Goal: Task Accomplishment & Management: Manage account settings

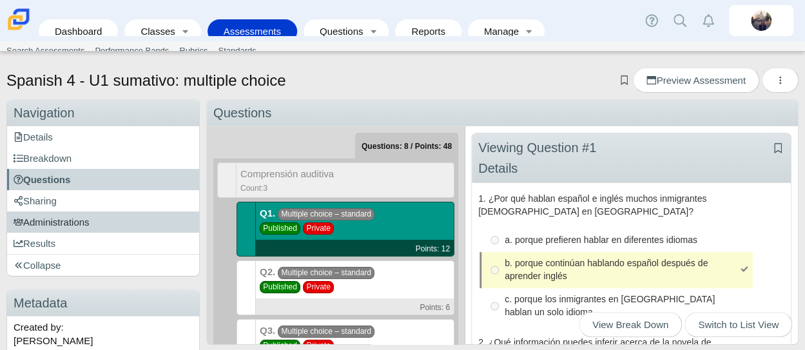
click at [84, 220] on span "Administrations" at bounding box center [52, 222] width 76 height 11
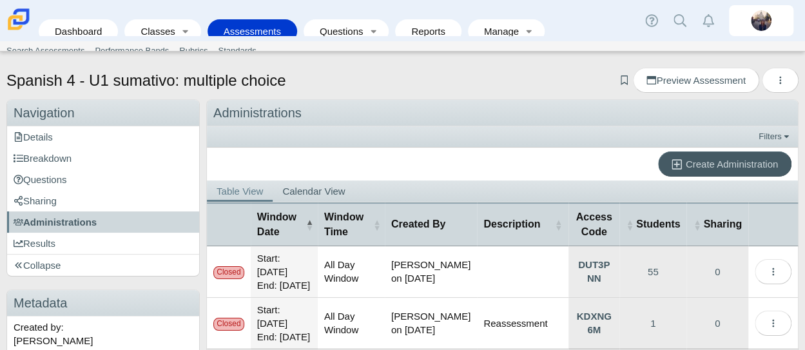
scroll to position [89, 0]
